Goal: Information Seeking & Learning: Check status

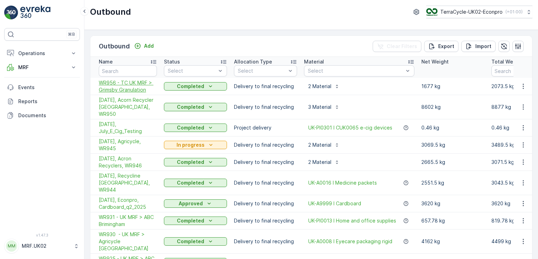
click at [128, 87] on span "WR956 - TC UK MRF > Grimsby Granulation" at bounding box center [128, 86] width 58 height 14
click at [40, 69] on p "MRF" at bounding box center [42, 67] width 48 height 7
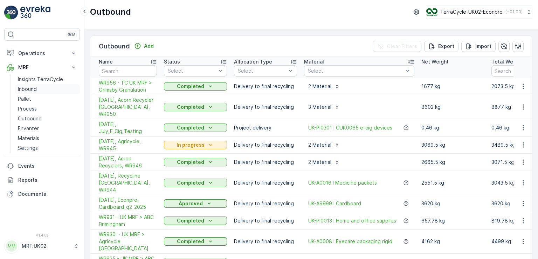
click at [38, 89] on link "Inbound" at bounding box center [47, 89] width 65 height 10
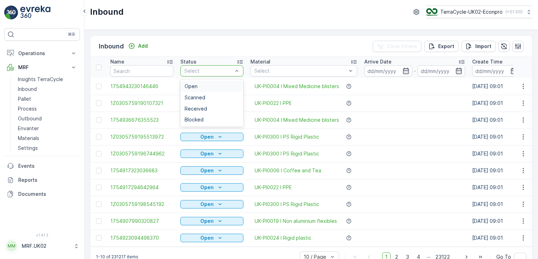
click at [189, 66] on div "Select" at bounding box center [211, 70] width 63 height 11
click at [206, 97] on div "Scanned" at bounding box center [212, 98] width 55 height 6
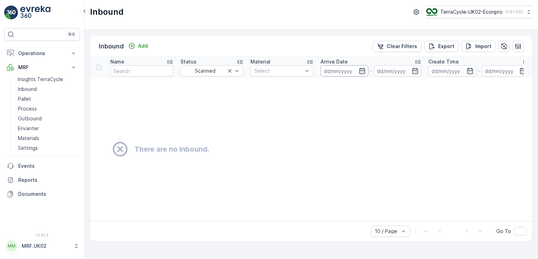
click at [334, 69] on input at bounding box center [345, 70] width 48 height 11
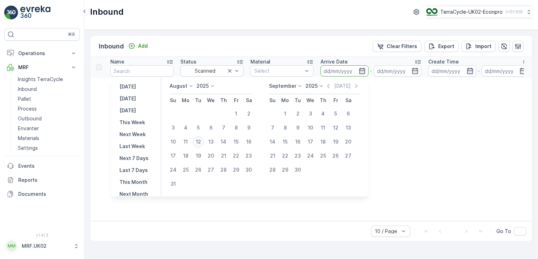
click at [201, 143] on div "12" at bounding box center [198, 141] width 11 height 11
type input "[DATE]"
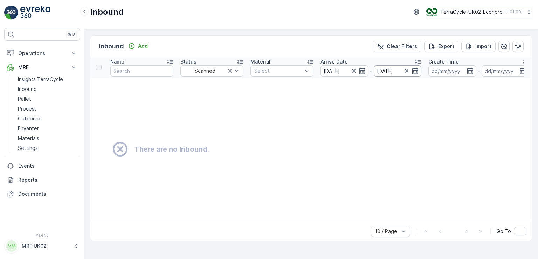
click at [384, 70] on input "[DATE]" at bounding box center [398, 70] width 48 height 11
click at [32, 115] on p "Outbound" at bounding box center [30, 118] width 24 height 7
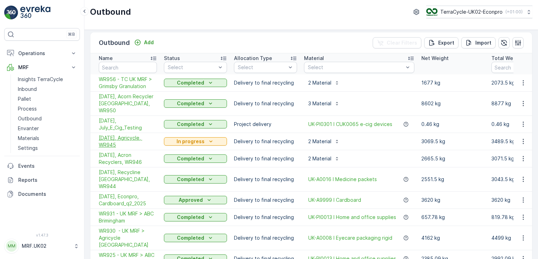
scroll to position [19, 0]
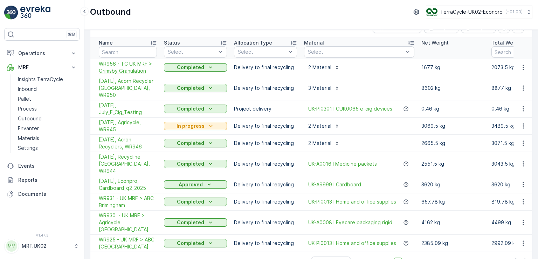
click at [122, 67] on span "WR956 - TC UK MRF > Grimsby Granulation" at bounding box center [128, 67] width 58 height 14
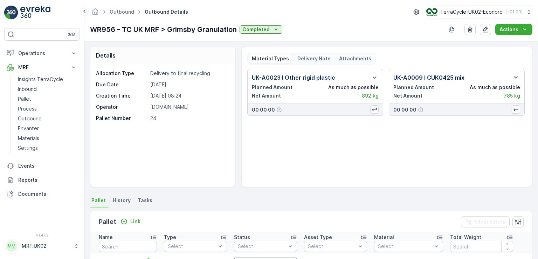
click at [122, 67] on div "Allocation Type Delivery to final recycling Due Date [DATE] Creation Time [DATE…" at bounding box center [162, 125] width 145 height 122
click at [524, 143] on div "UK-A0023 I Other rigid plastic Planned Amount As much as possible Net Amount 89…" at bounding box center [386, 125] width 279 height 112
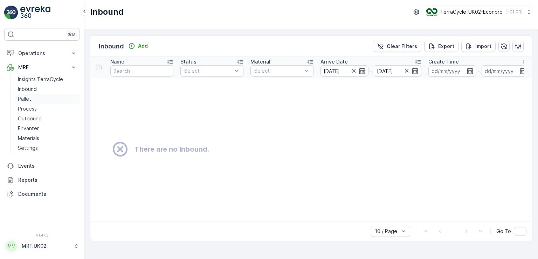
click at [27, 98] on p "Pallet" at bounding box center [24, 98] width 13 height 7
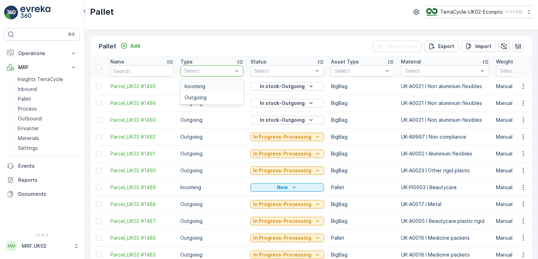
click at [213, 71] on div at bounding box center [209, 71] width 50 height 6
click at [210, 100] on div "Outgoing" at bounding box center [211, 97] width 63 height 11
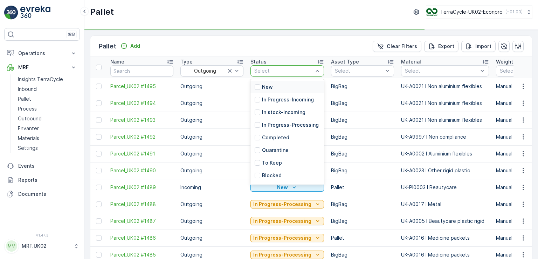
click at [288, 68] on div at bounding box center [284, 71] width 60 height 6
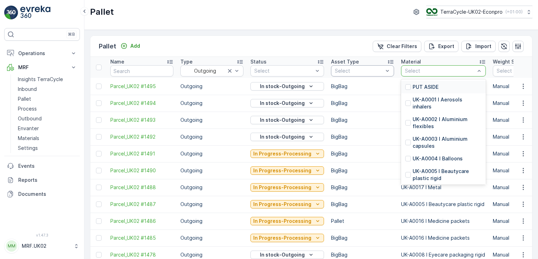
click at [412, 71] on div at bounding box center [439, 71] width 71 height 6
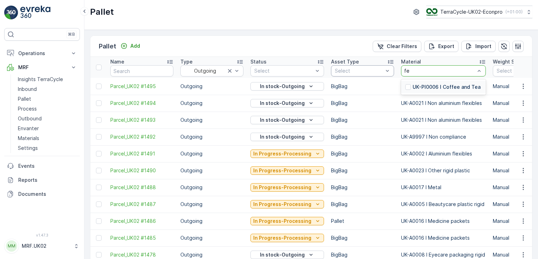
type input "f"
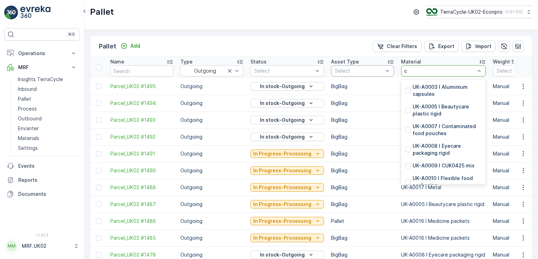
type input "cu"
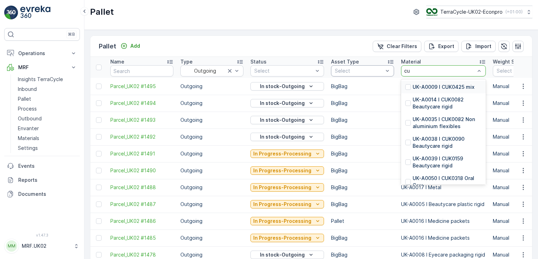
click at [457, 87] on p "UK-A0009 I CUK0425 mix" at bounding box center [444, 86] width 62 height 7
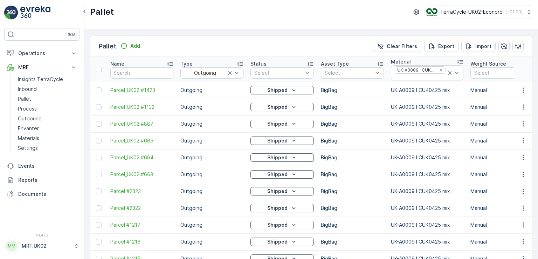
click at [505, 92] on td "Manual" at bounding box center [502, 90] width 70 height 17
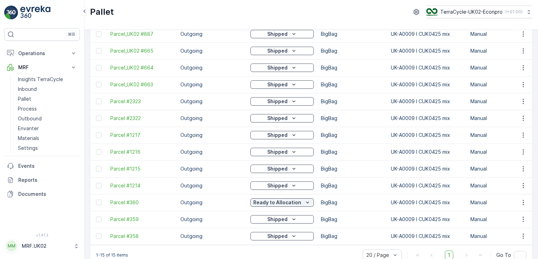
scroll to position [104, 0]
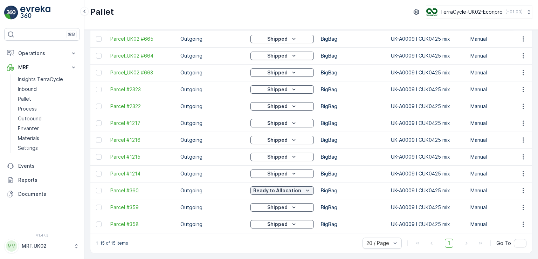
click at [129, 188] on span "Parcel #360" at bounding box center [141, 190] width 63 height 7
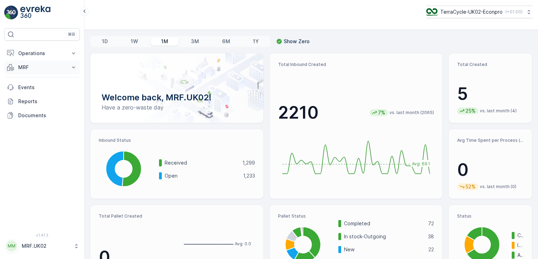
click at [42, 61] on button "MRF" at bounding box center [42, 67] width 76 height 14
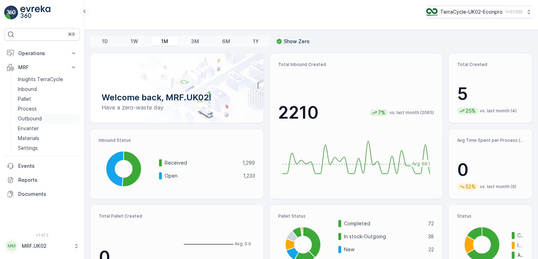
click at [33, 117] on p "Outbound" at bounding box center [30, 118] width 24 height 7
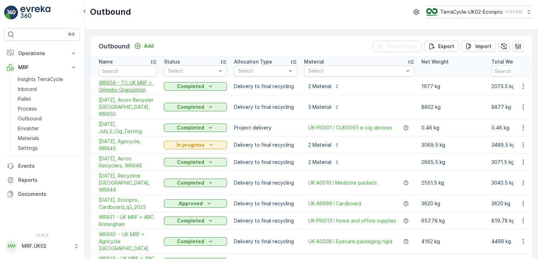
click at [130, 91] on span "WR956 - TC UK MRF > Grimsby Granulation" at bounding box center [128, 86] width 58 height 14
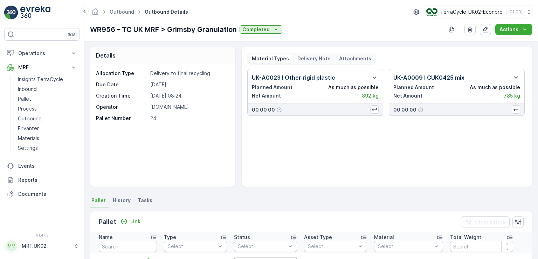
click at [390, 170] on div "UK-A0023 I Other rigid plastic Planned Amount As much as possible Net Amount 89…" at bounding box center [386, 125] width 279 height 112
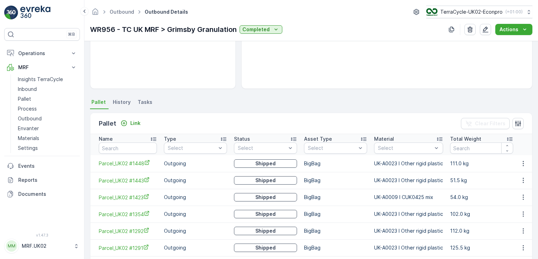
scroll to position [112, 0]
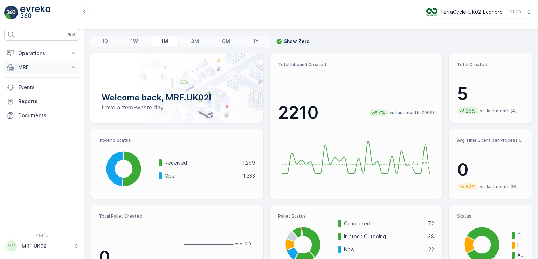
click at [25, 69] on p "MRF" at bounding box center [42, 67] width 48 height 7
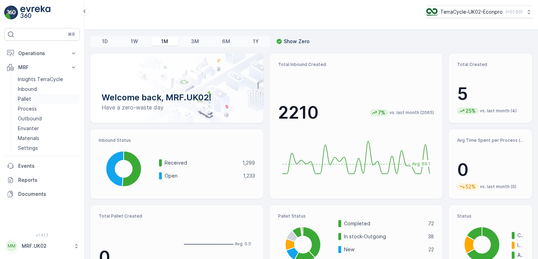
click at [30, 100] on p "Pallet" at bounding box center [24, 98] width 13 height 7
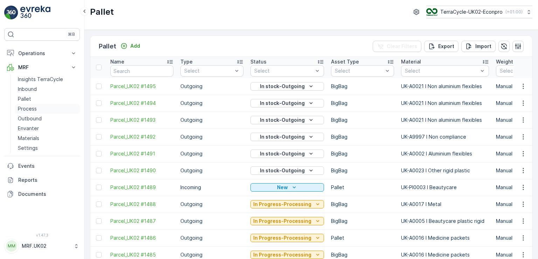
click at [30, 107] on p "Process" at bounding box center [27, 108] width 19 height 7
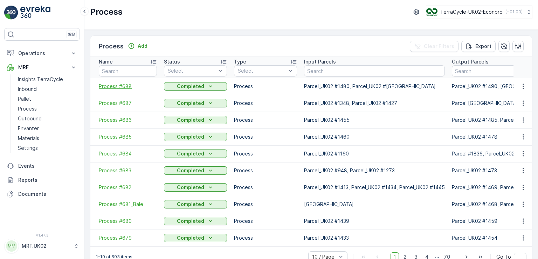
click at [124, 86] on span "Process #688" at bounding box center [128, 86] width 58 height 7
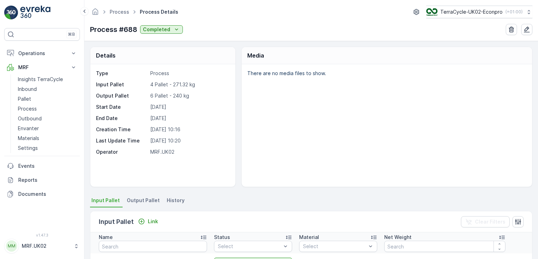
click at [268, 115] on div "There are no media files to show." at bounding box center [387, 125] width 290 height 122
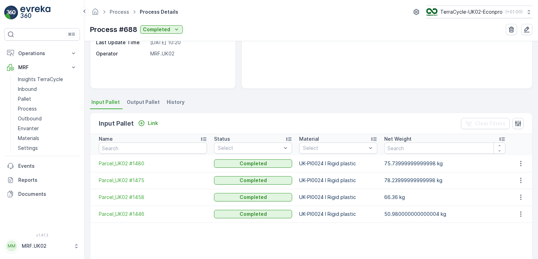
scroll to position [112, 0]
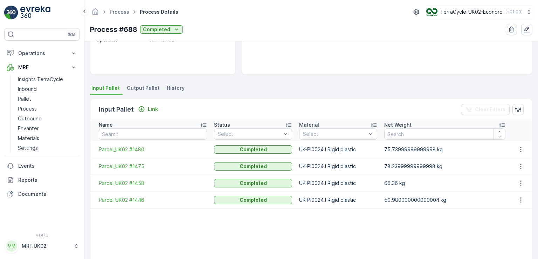
click at [140, 89] on span "Output Pallet" at bounding box center [143, 87] width 33 height 7
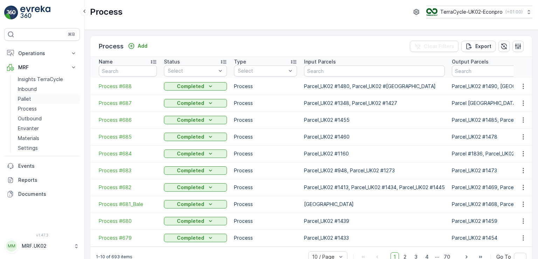
click at [29, 98] on p "Pallet" at bounding box center [24, 98] width 13 height 7
